Goal: Task Accomplishment & Management: Use online tool/utility

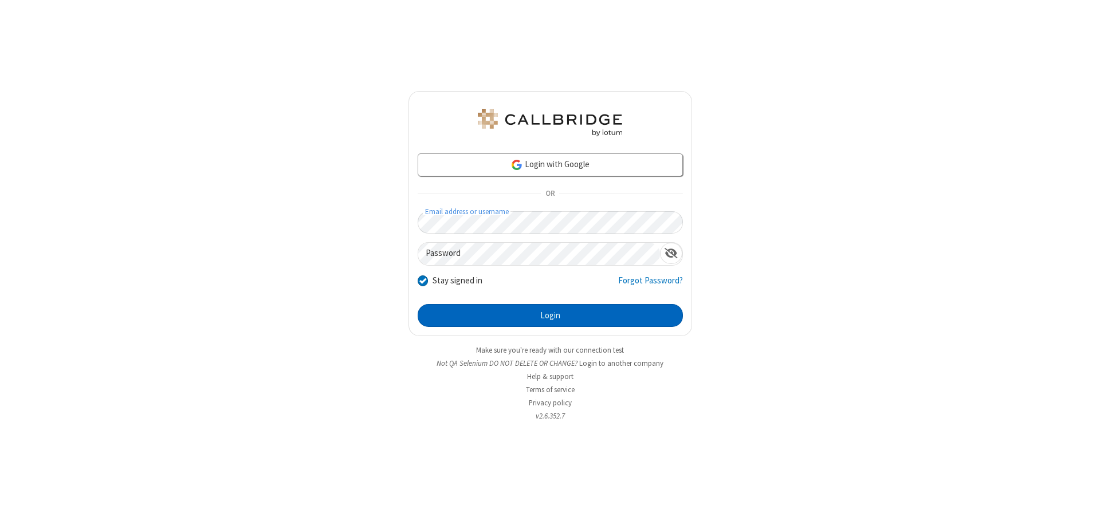
click at [550, 316] on button "Login" at bounding box center [550, 315] width 265 height 23
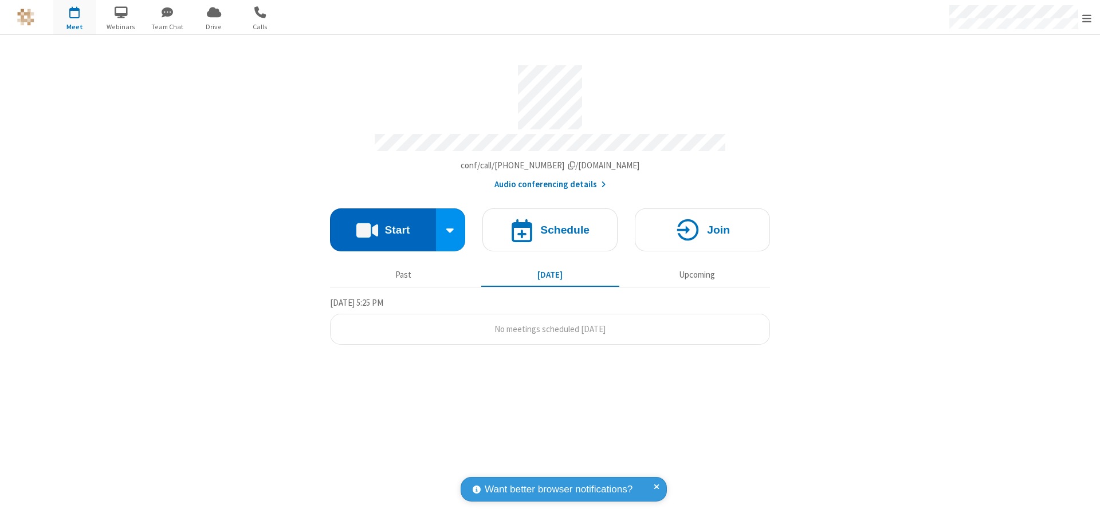
click at [383, 225] on button "Start" at bounding box center [383, 230] width 106 height 43
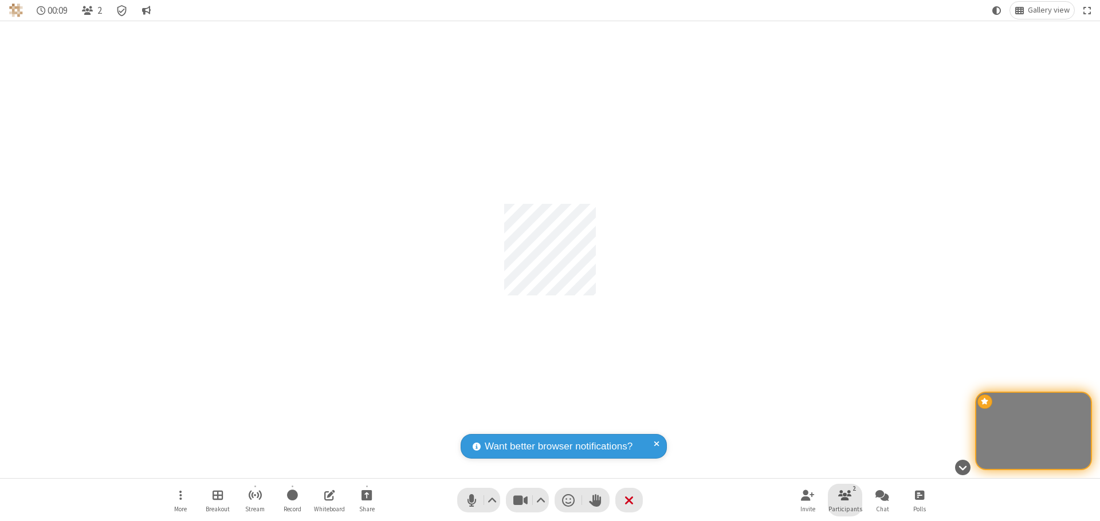
click at [845, 509] on span "Participants" at bounding box center [846, 509] width 34 height 7
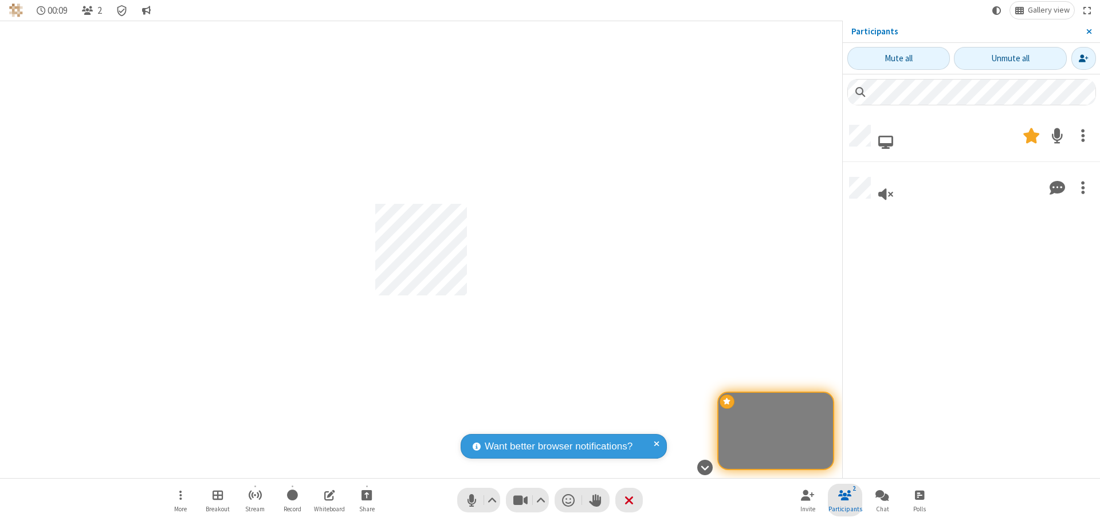
click at [1089, 32] on span "Close sidebar" at bounding box center [1089, 31] width 6 height 9
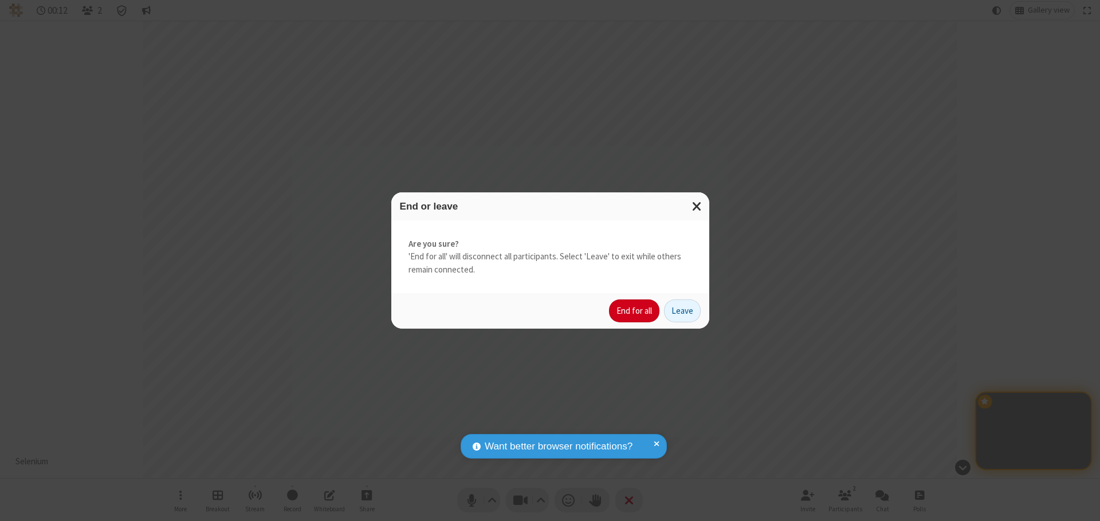
click at [635, 311] on button "End for all" at bounding box center [634, 311] width 50 height 23
